Goal: Information Seeking & Learning: Learn about a topic

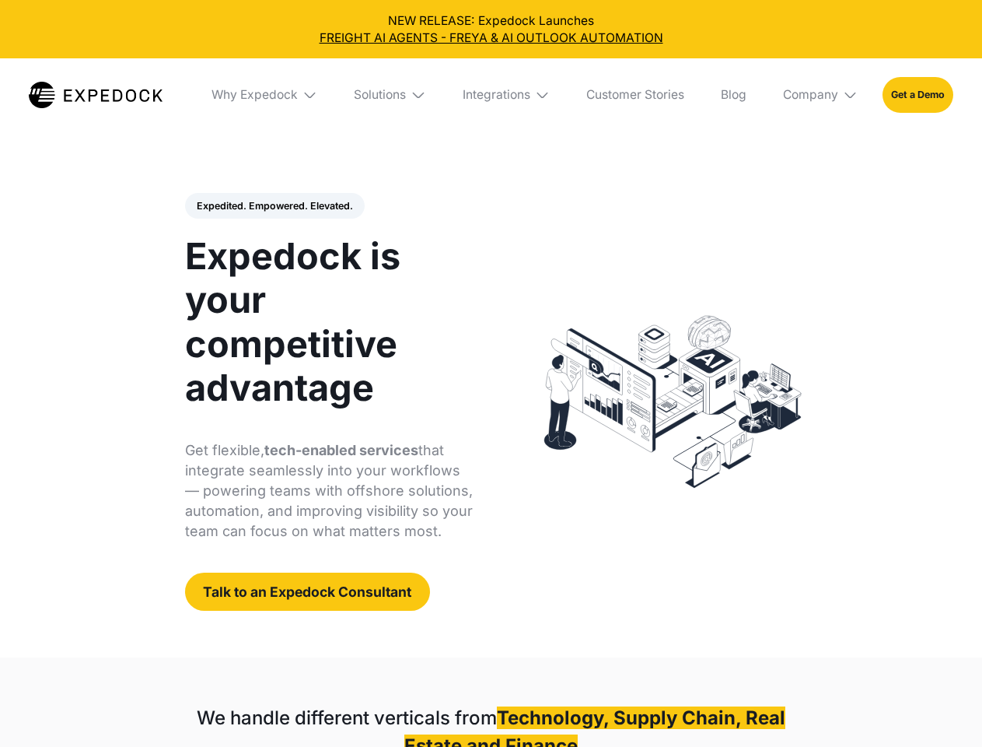
select select
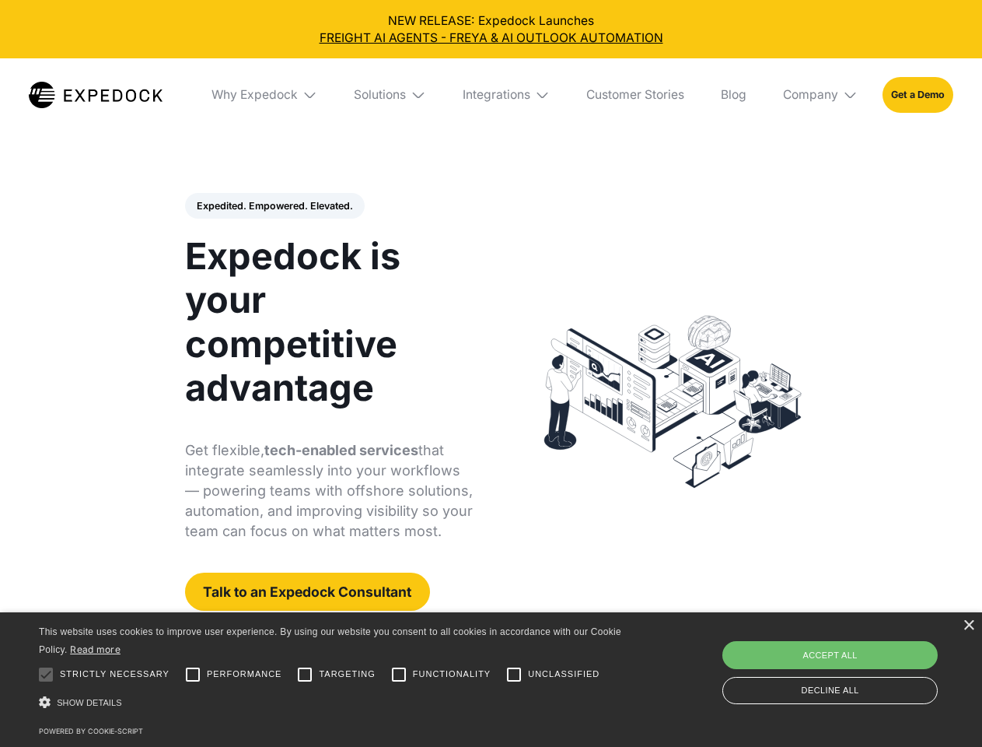
click at [491, 95] on div "Integrations" at bounding box center [497, 95] width 68 height 16
click at [265, 95] on div "Why Expedock" at bounding box center [241, 95] width 86 height 16
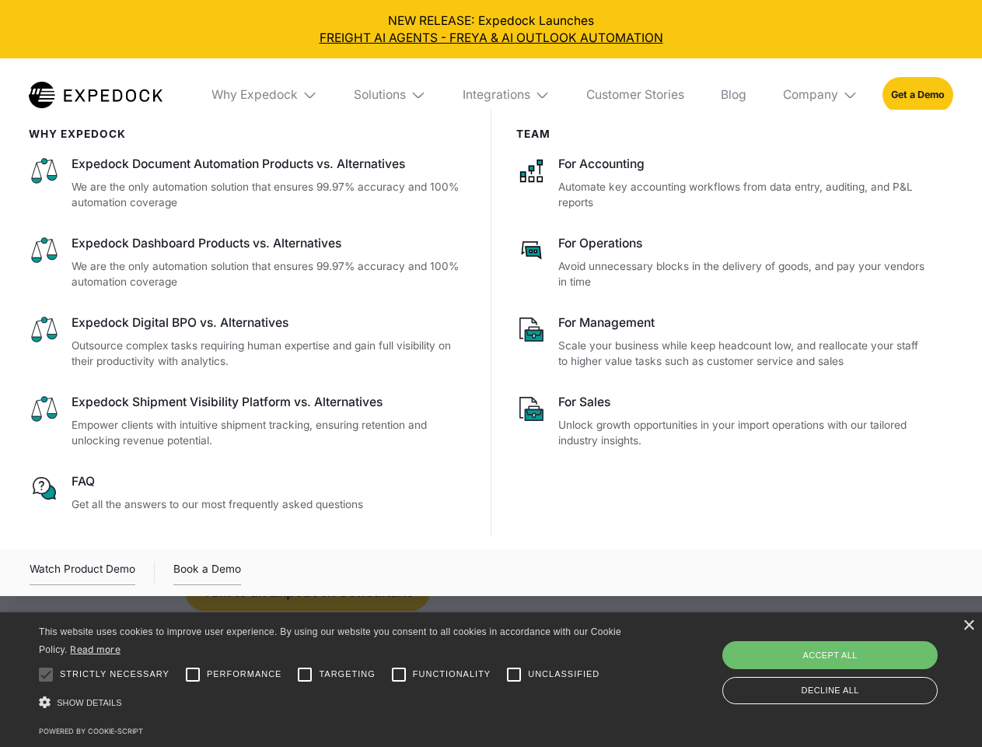
click at [391, 95] on div "Solutions" at bounding box center [380, 95] width 52 height 16
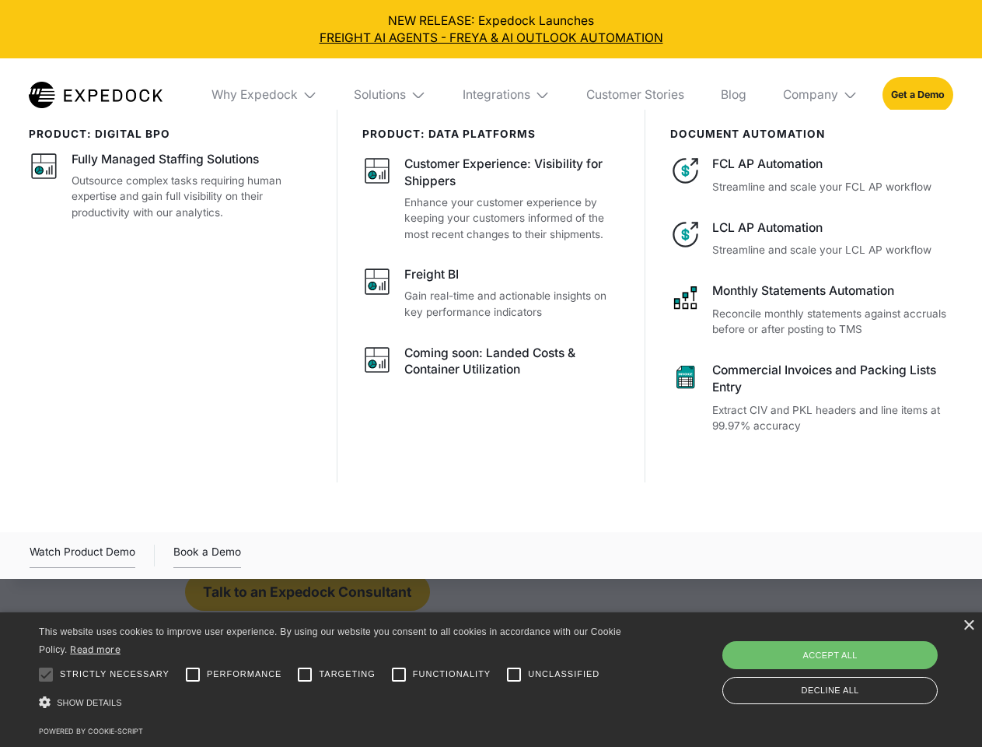
click at [507, 95] on div "Integrations" at bounding box center [497, 95] width 68 height 16
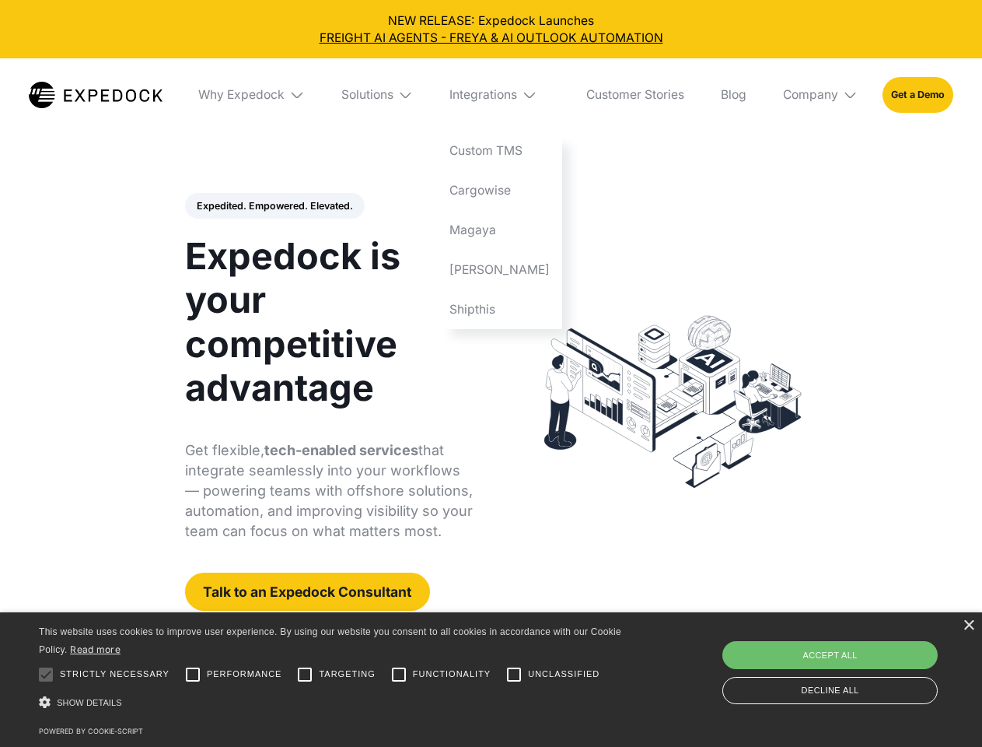
click at [821, 95] on div "Company" at bounding box center [810, 95] width 55 height 16
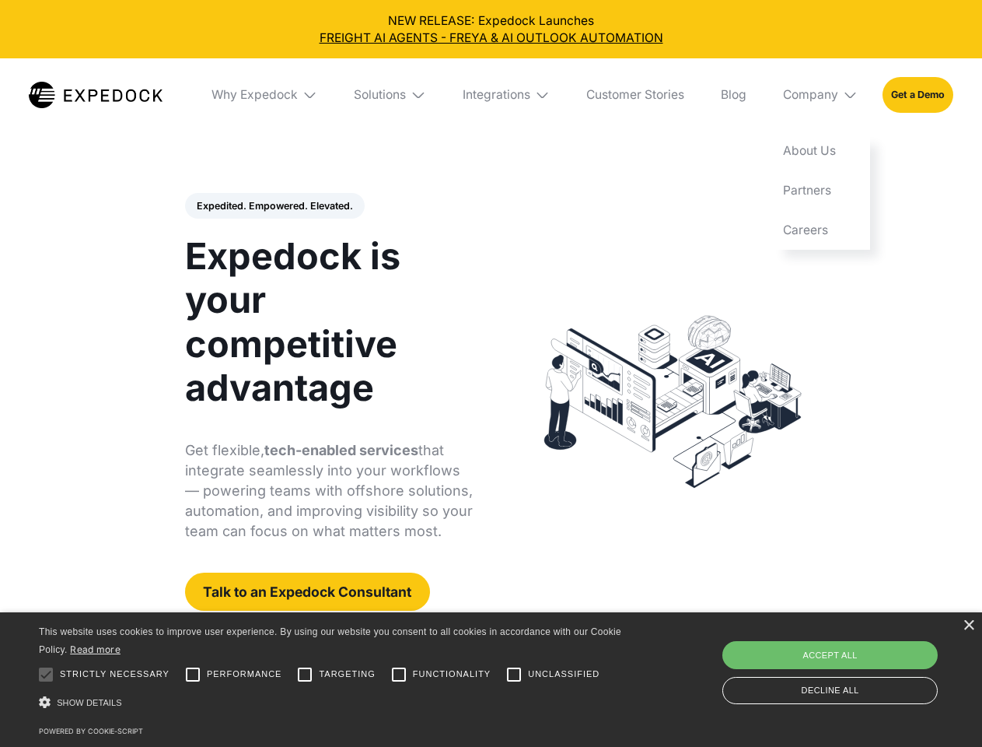
click at [274, 206] on div "Expedited. Empowered. Elevated. Automate Freight Document Extraction at 99.97% …" at bounding box center [329, 402] width 289 height 418
click at [46, 674] on div at bounding box center [45, 674] width 31 height 31
click at [193, 674] on input "Performance" at bounding box center [192, 674] width 31 height 31
checkbox input "true"
click at [305, 674] on input "Targeting" at bounding box center [304, 674] width 31 height 31
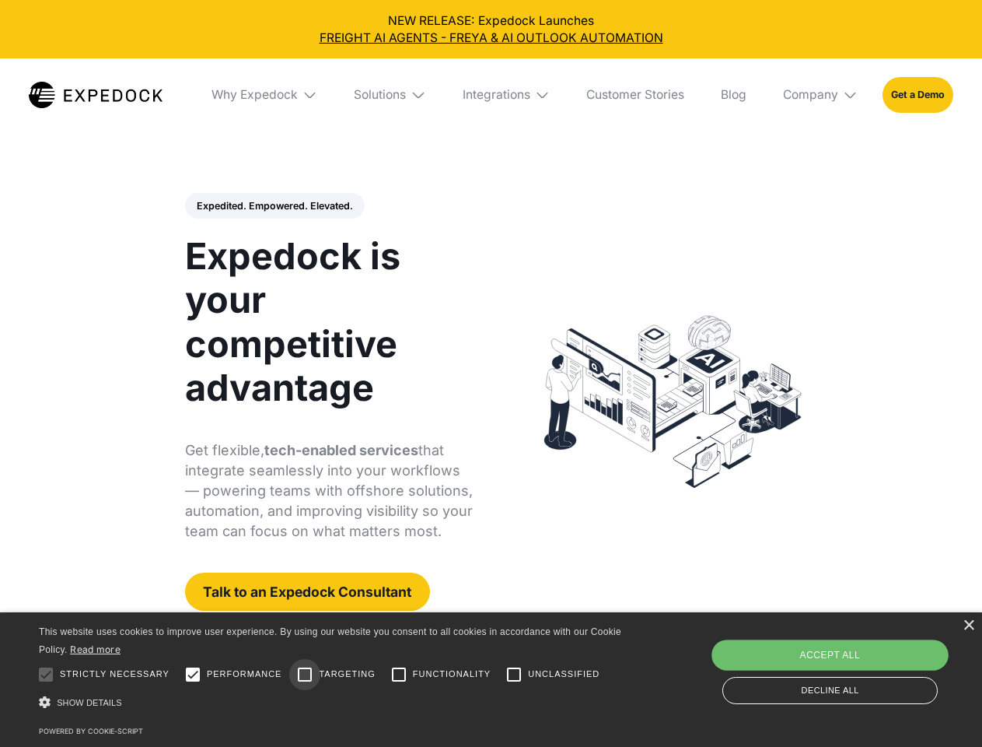
checkbox input "true"
click at [399, 674] on input "Functionality" at bounding box center [398, 674] width 31 height 31
checkbox input "true"
